Goal: Information Seeking & Learning: Learn about a topic

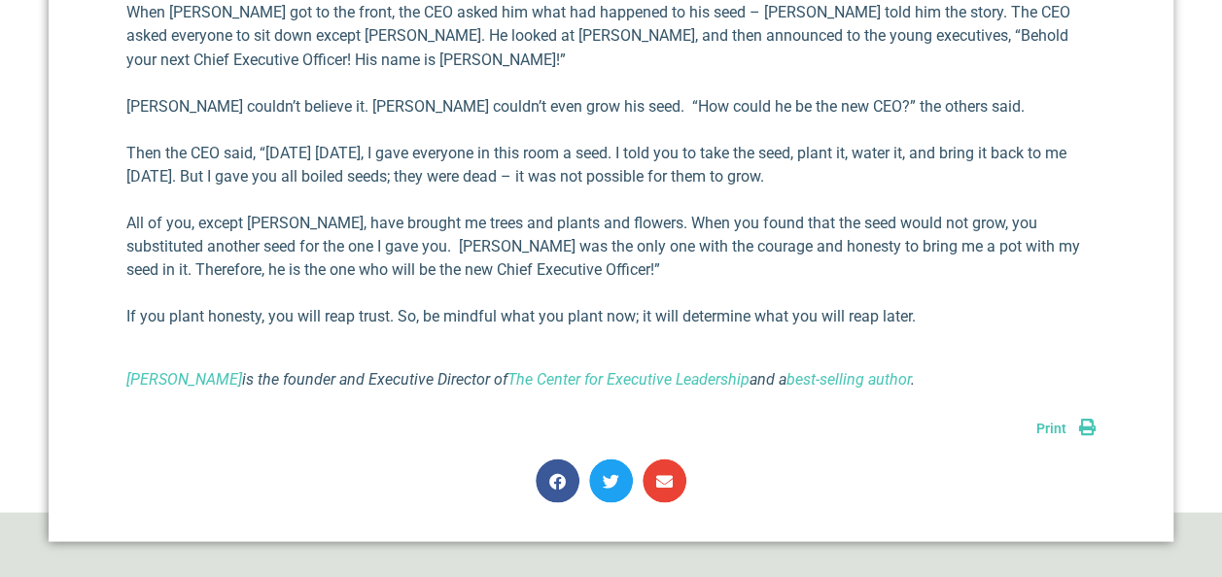
scroll to position [1847, 0]
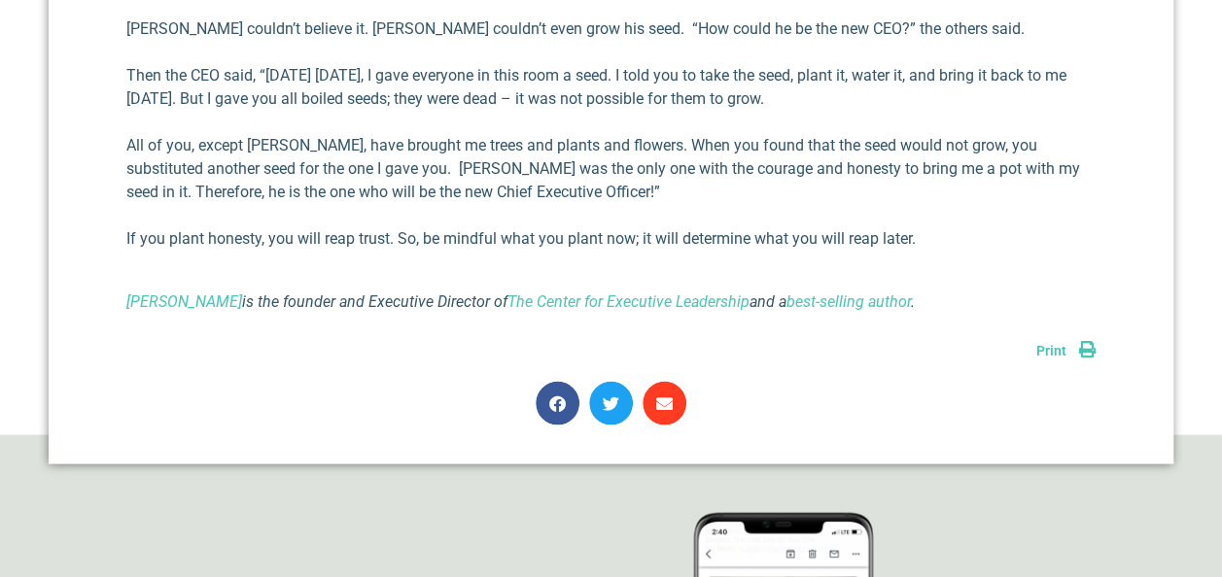
click at [668, 396] on icon "Share on email" at bounding box center [664, 404] width 17 height 17
click at [665, 396] on icon "Share on email" at bounding box center [664, 404] width 17 height 17
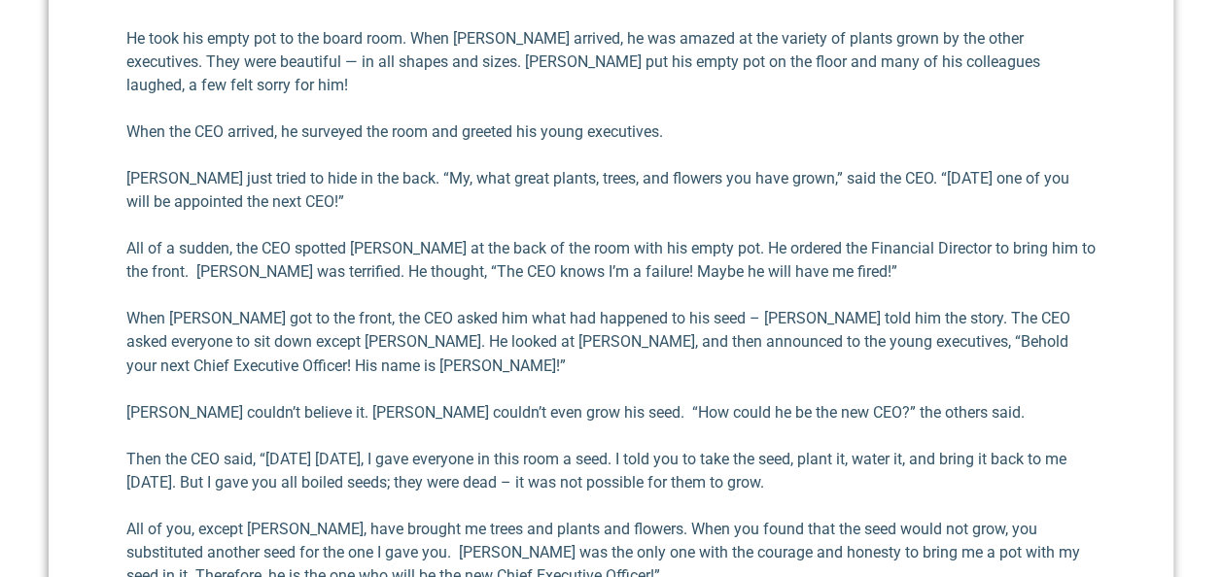
scroll to position [1652, 0]
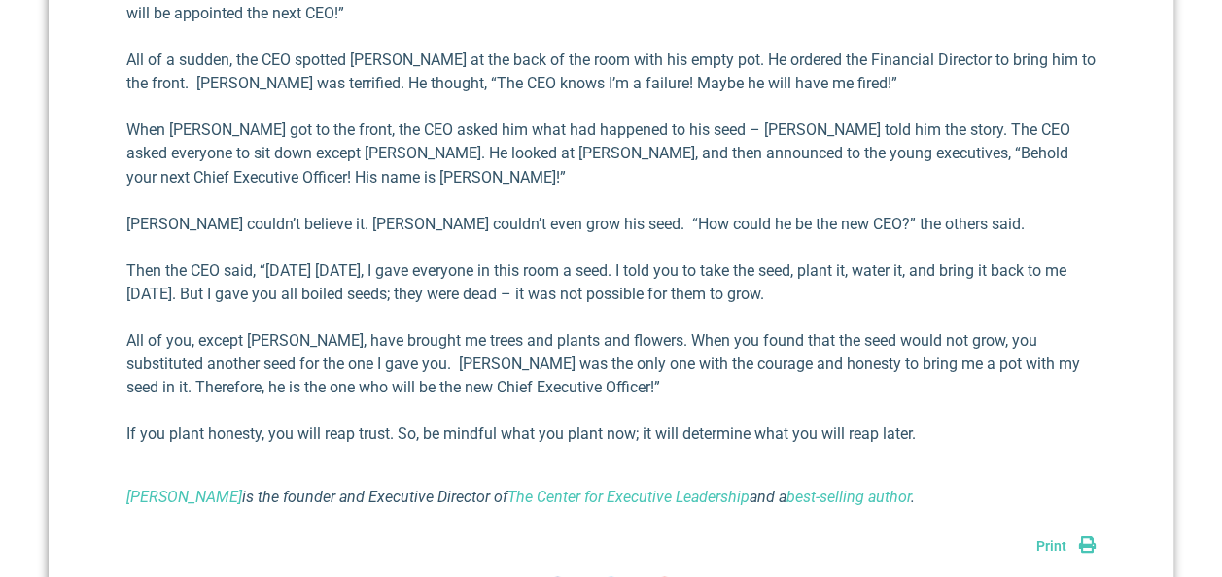
click at [1054, 537] on span "Print" at bounding box center [1051, 545] width 30 height 16
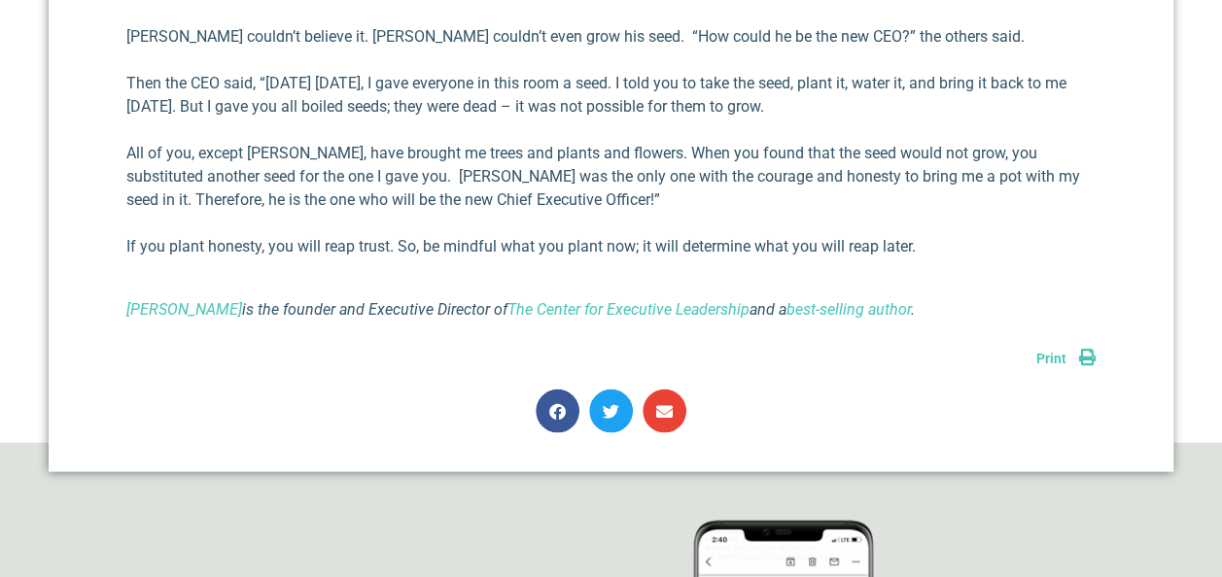
scroll to position [1847, 0]
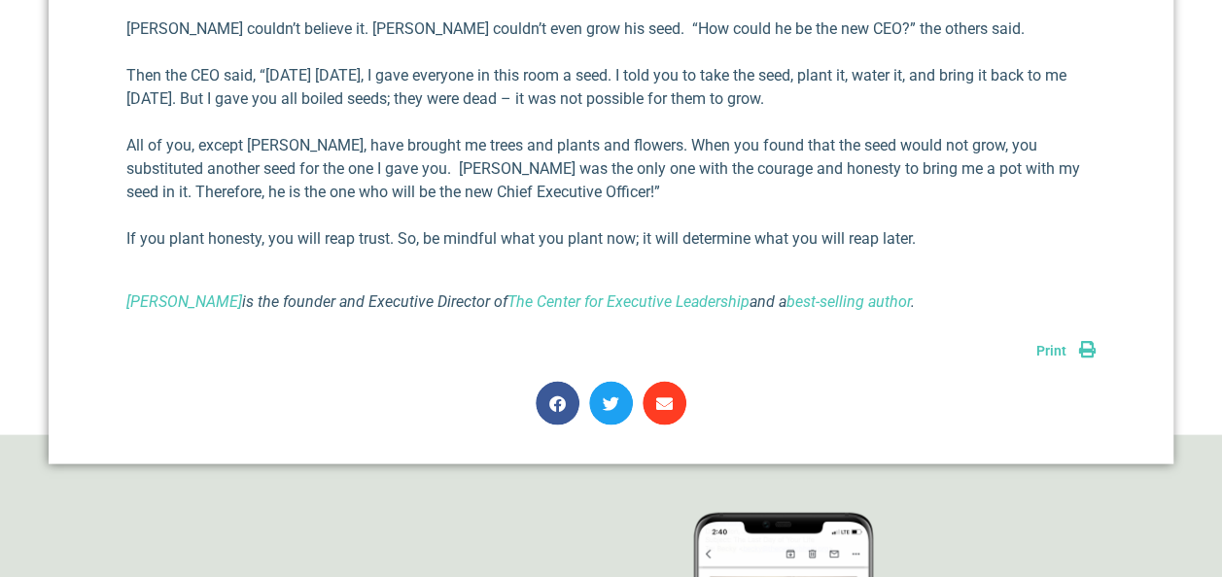
click at [669, 396] on icon "Share on email" at bounding box center [664, 404] width 17 height 17
click at [666, 396] on icon "Share on email" at bounding box center [664, 404] width 17 height 17
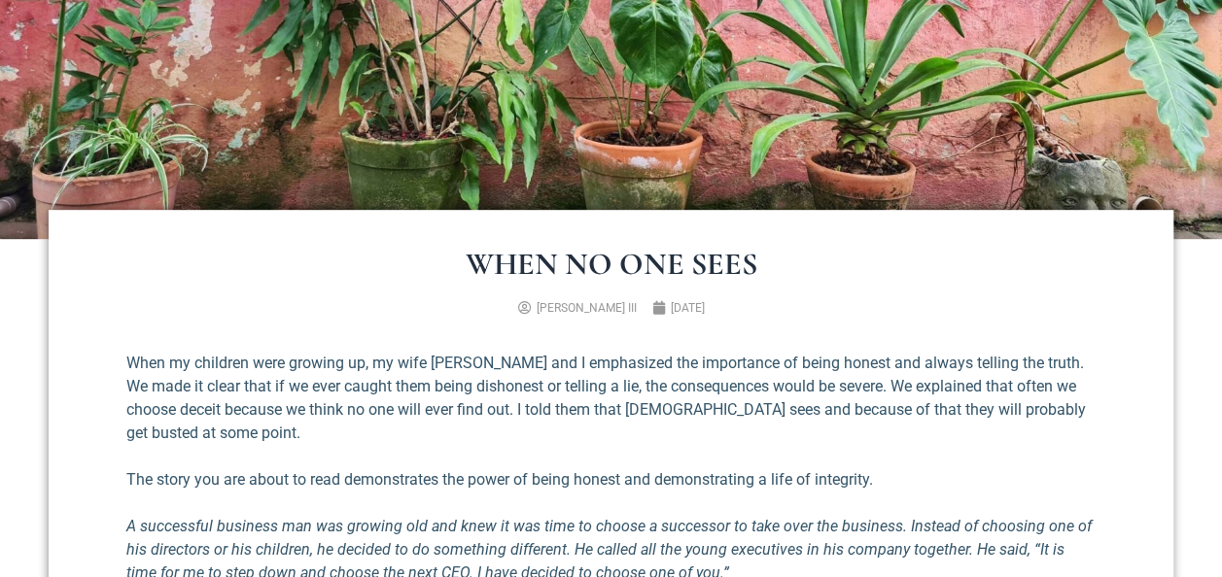
scroll to position [389, 0]
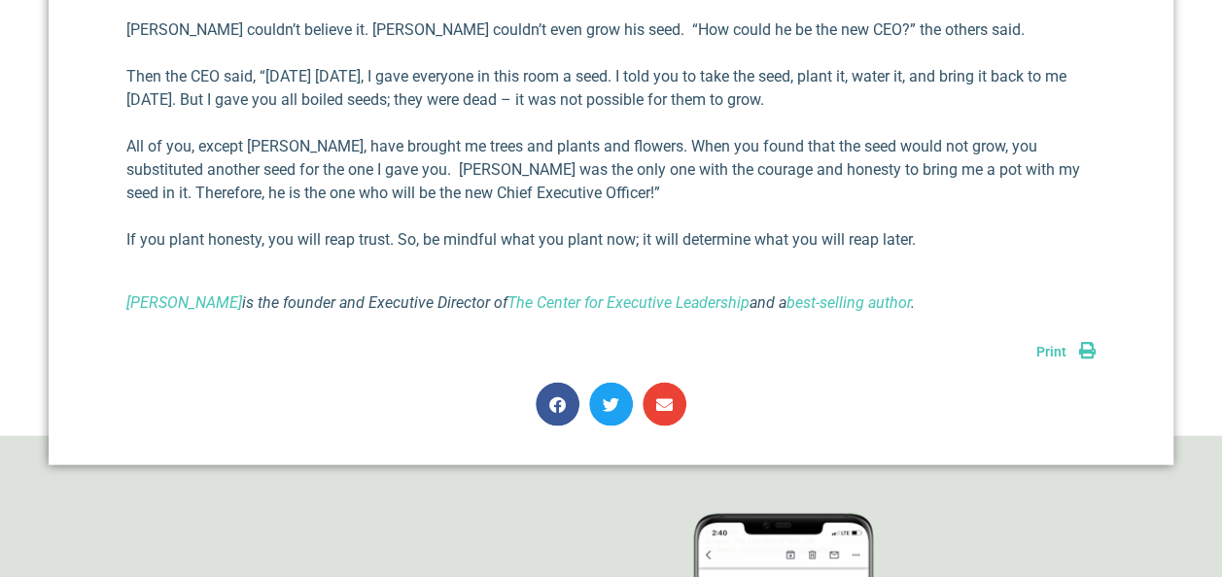
scroll to position [1847, 0]
click at [666, 396] on icon "Share on email" at bounding box center [664, 404] width 17 height 17
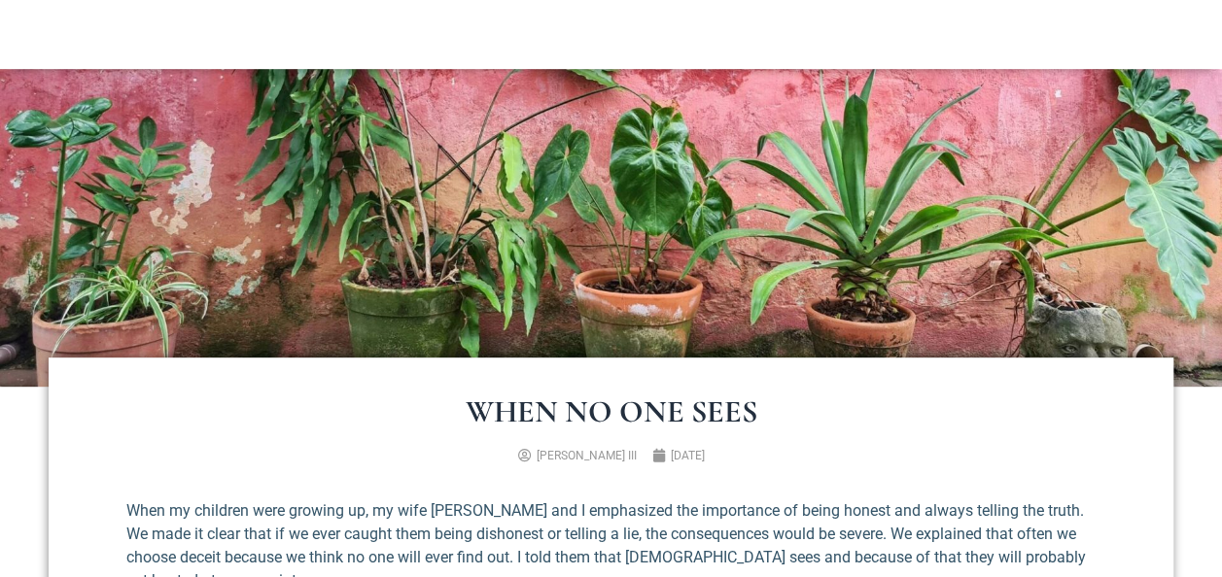
scroll to position [292, 0]
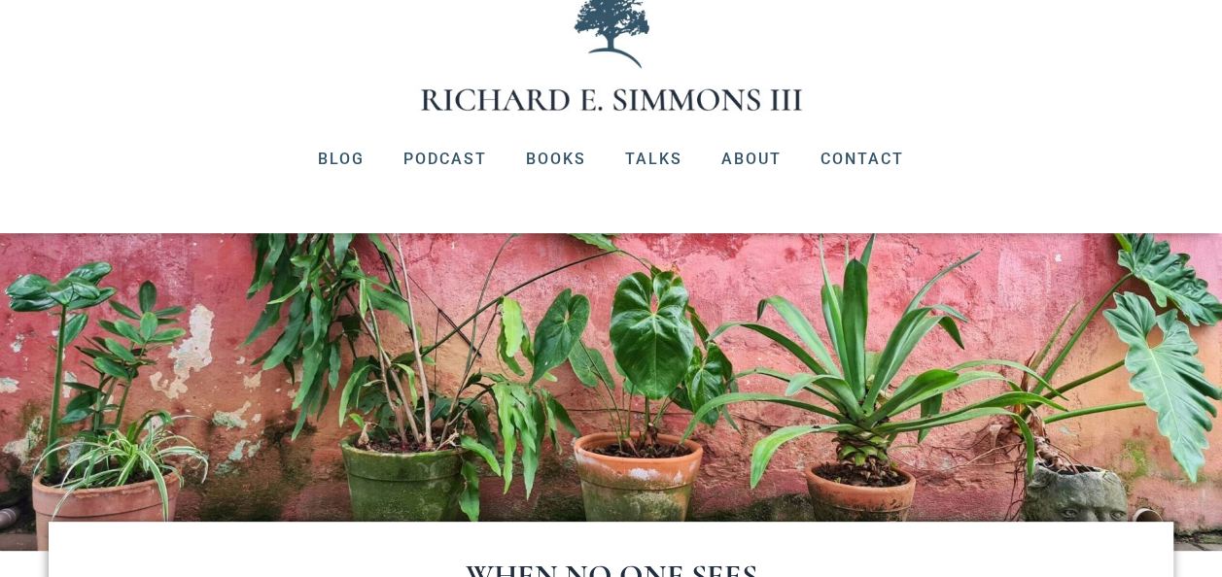
scroll to position [97, 0]
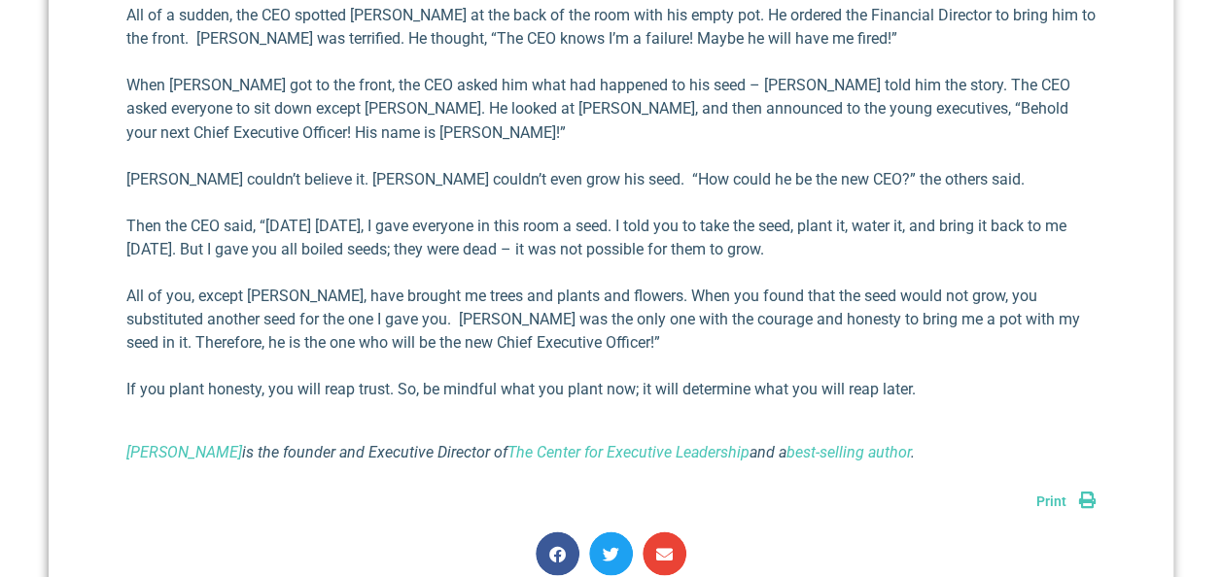
scroll to position [1749, 0]
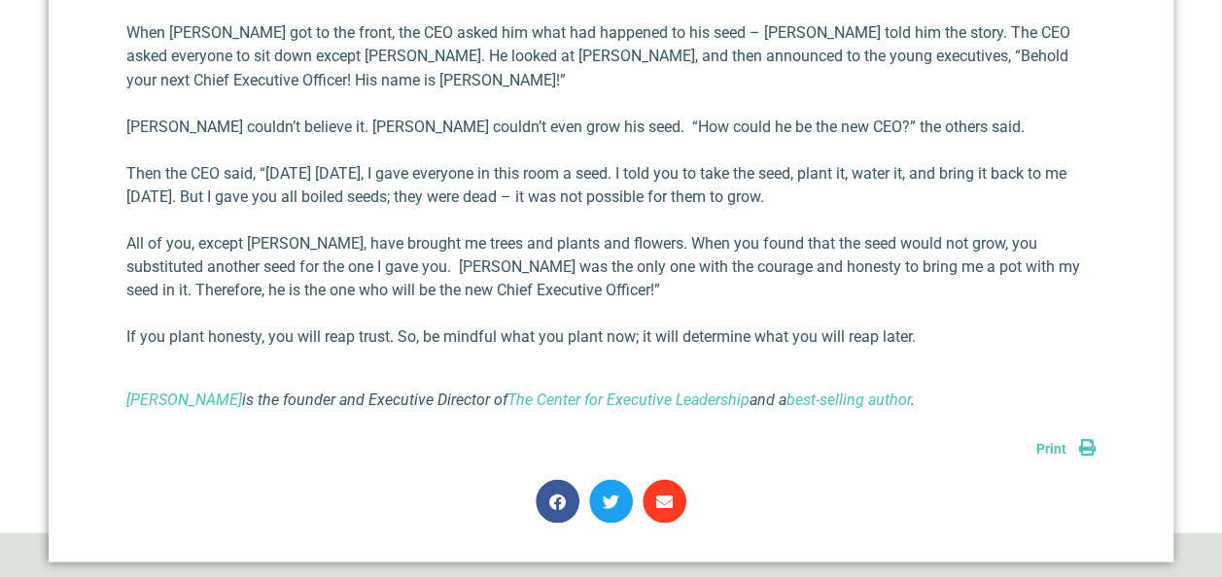
click at [673, 479] on span "Share on email" at bounding box center [664, 501] width 44 height 44
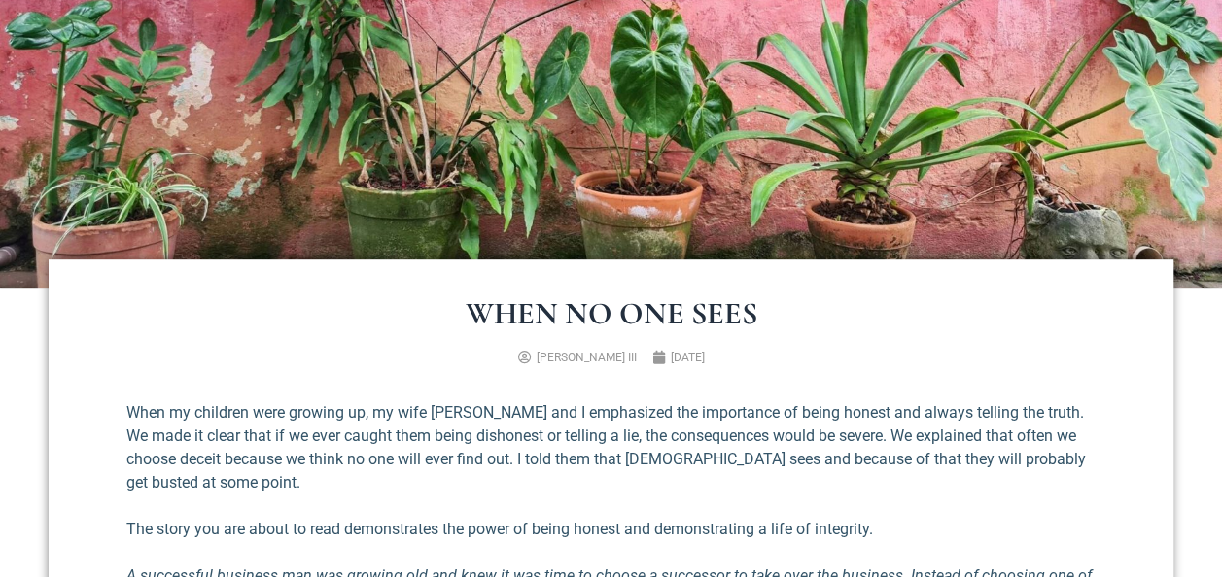
scroll to position [389, 0]
